Goal: Transaction & Acquisition: Purchase product/service

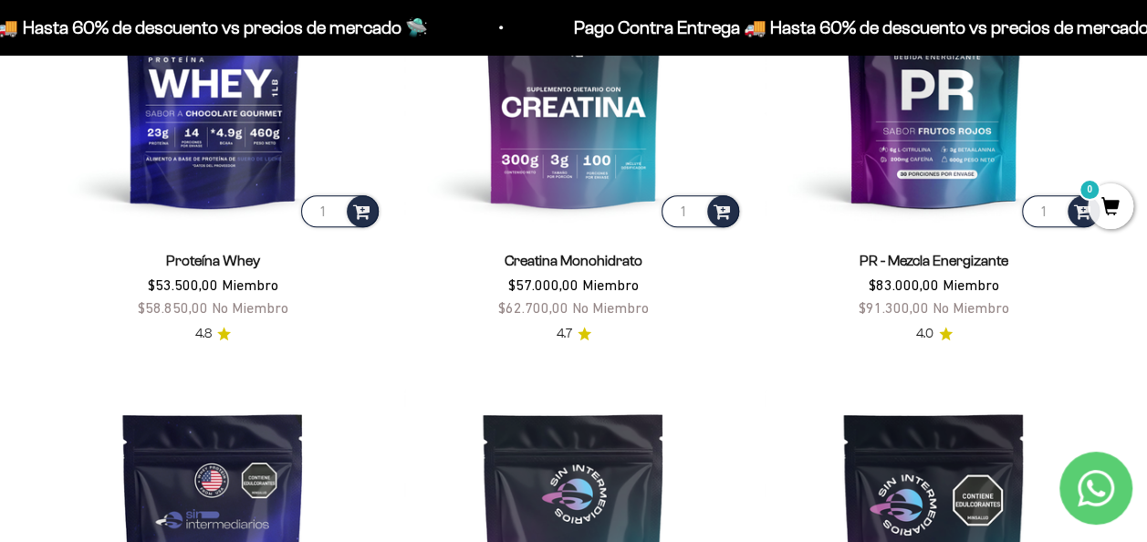
scroll to position [639, 0]
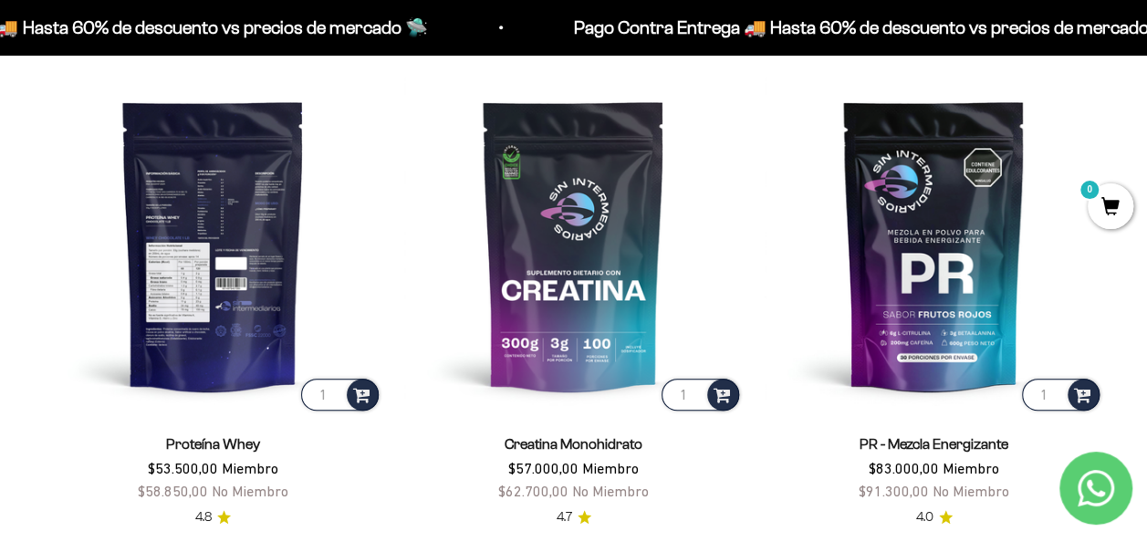
click at [219, 363] on img at bounding box center [213, 245] width 339 height 339
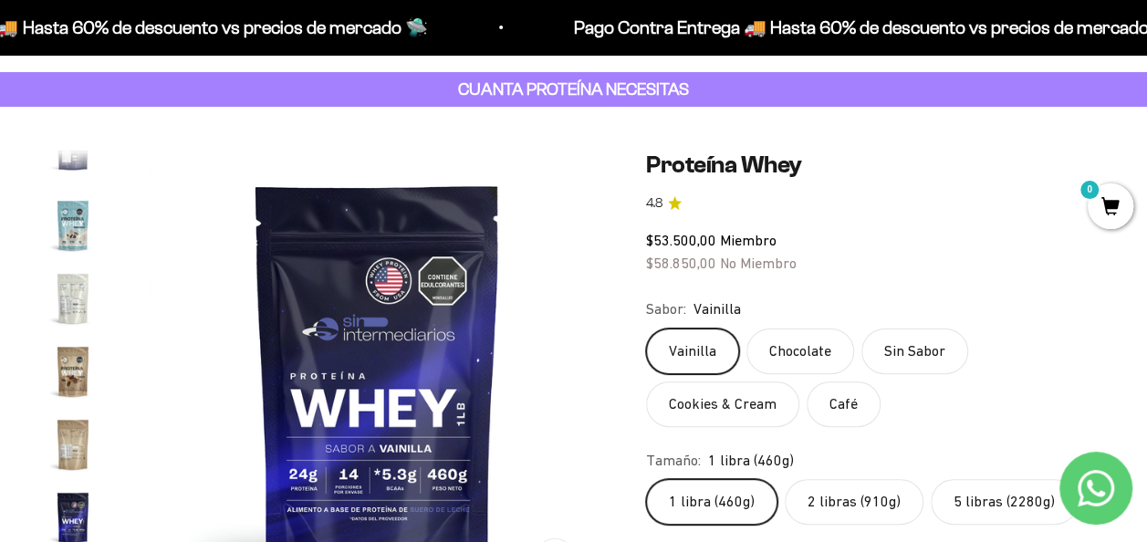
scroll to position [183, 0]
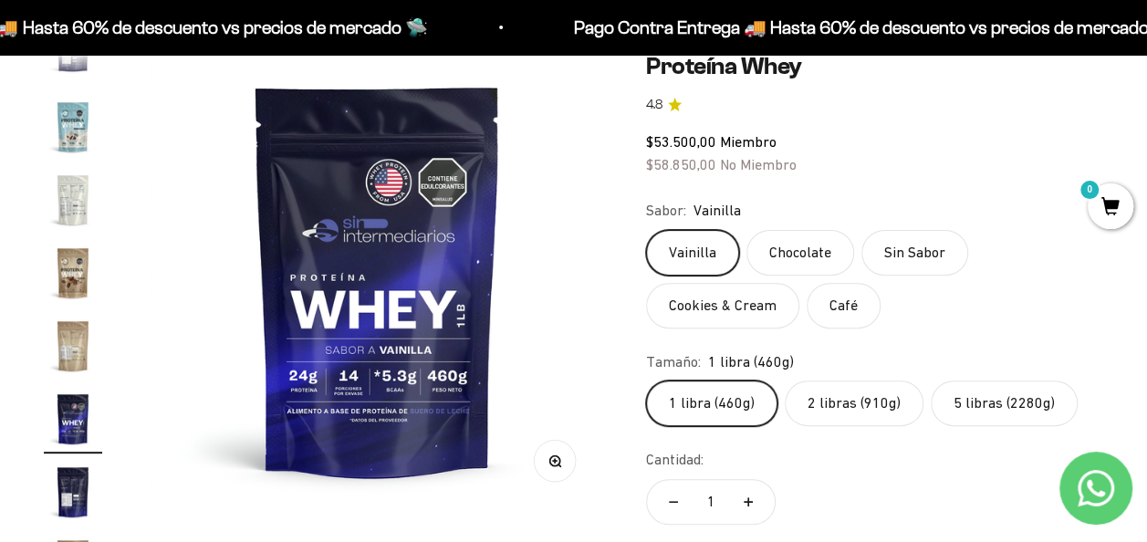
click at [865, 395] on label "2 libras (910g)" at bounding box center [854, 404] width 139 height 46
click at [646, 381] on input "2 libras (910g)" at bounding box center [645, 380] width 1 height 1
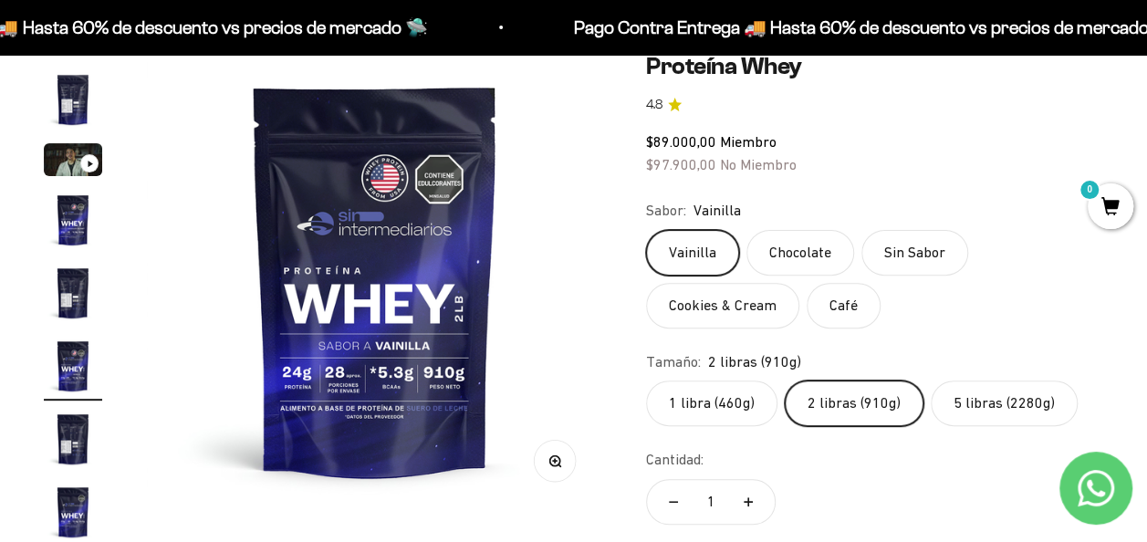
scroll to position [34, 0]
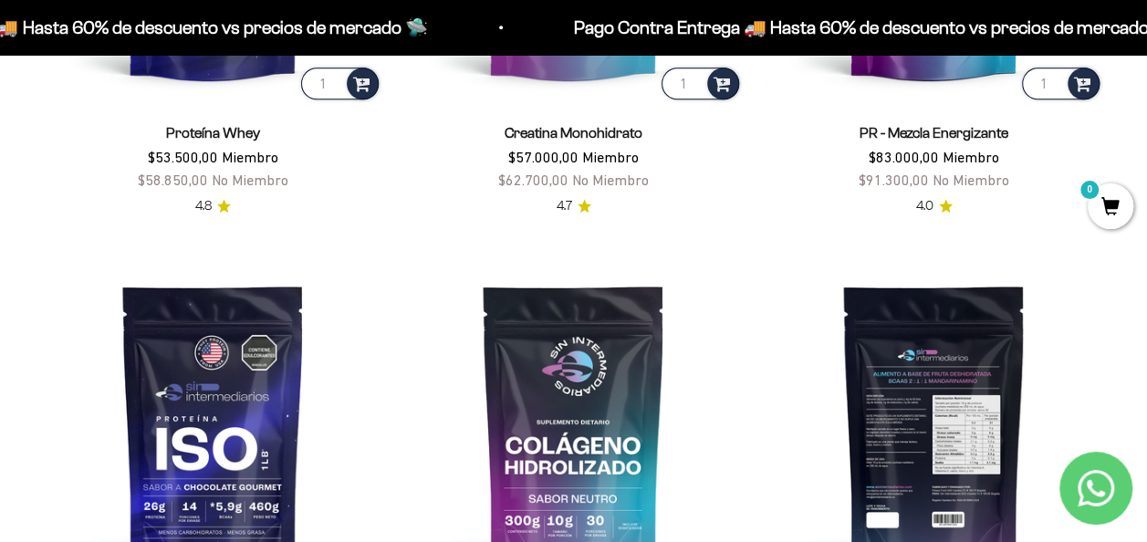
scroll to position [821, 0]
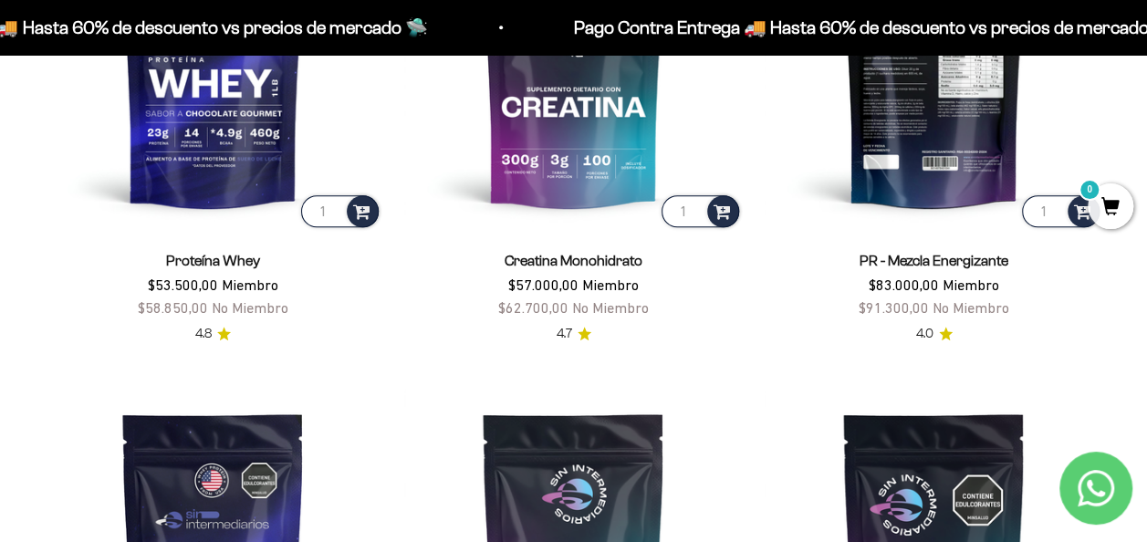
click at [933, 173] on img at bounding box center [934, 61] width 339 height 339
